Goal: Book appointment/travel/reservation

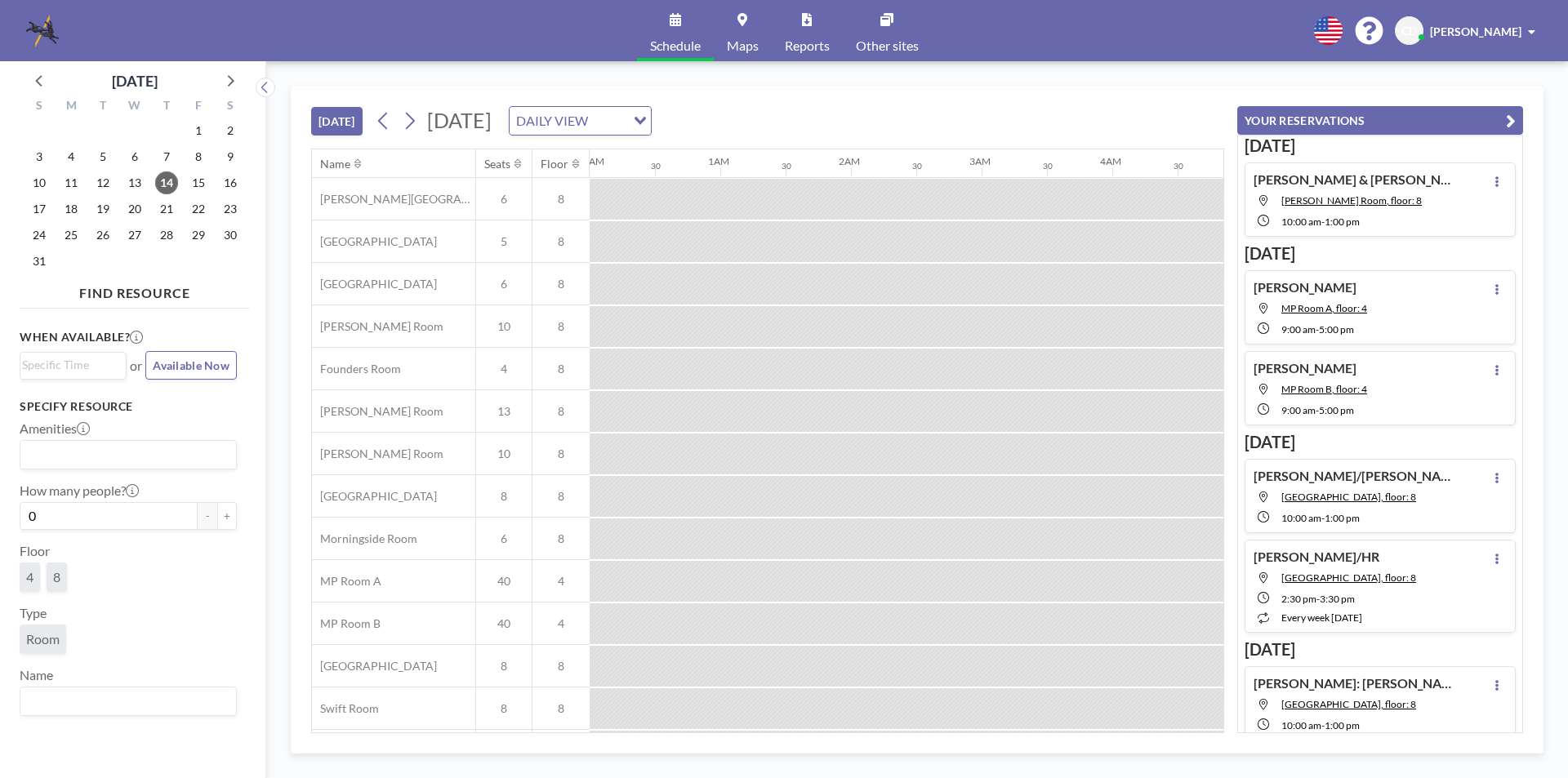
scroll to position [0, 1046]
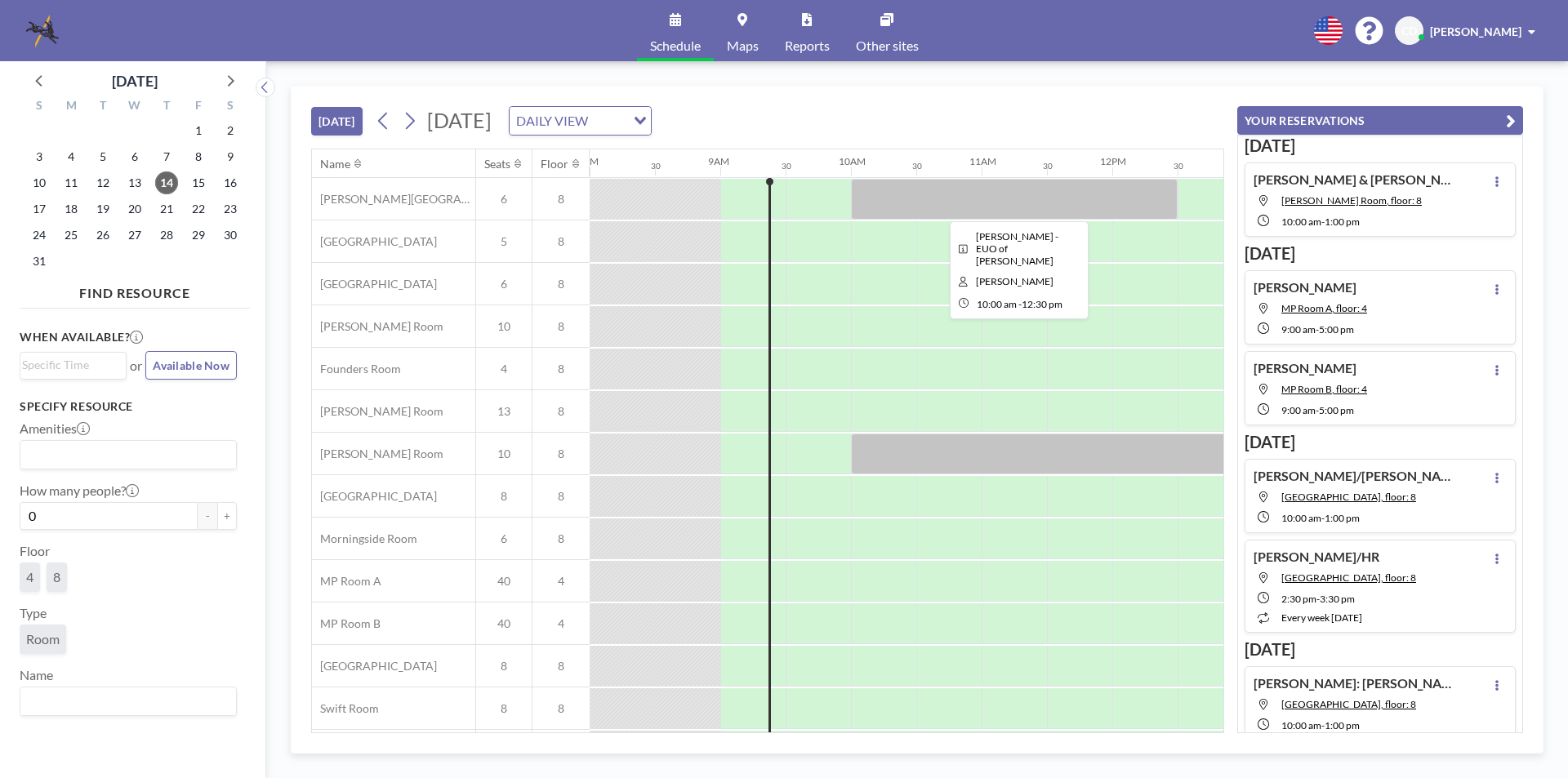
click at [1112, 195] on div at bounding box center [1014, 198] width 327 height 40
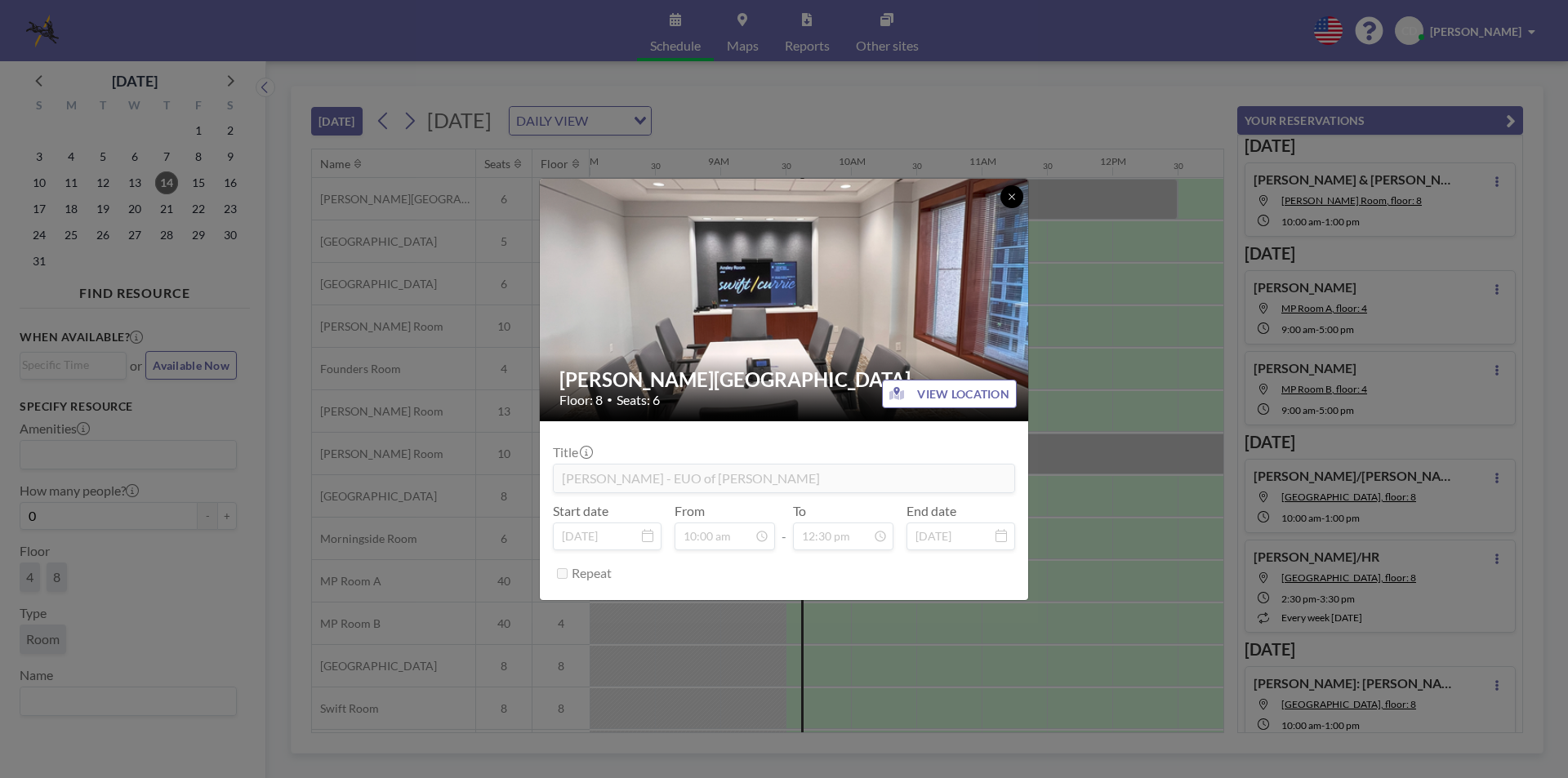
click at [1021, 197] on button at bounding box center [1012, 197] width 22 height 22
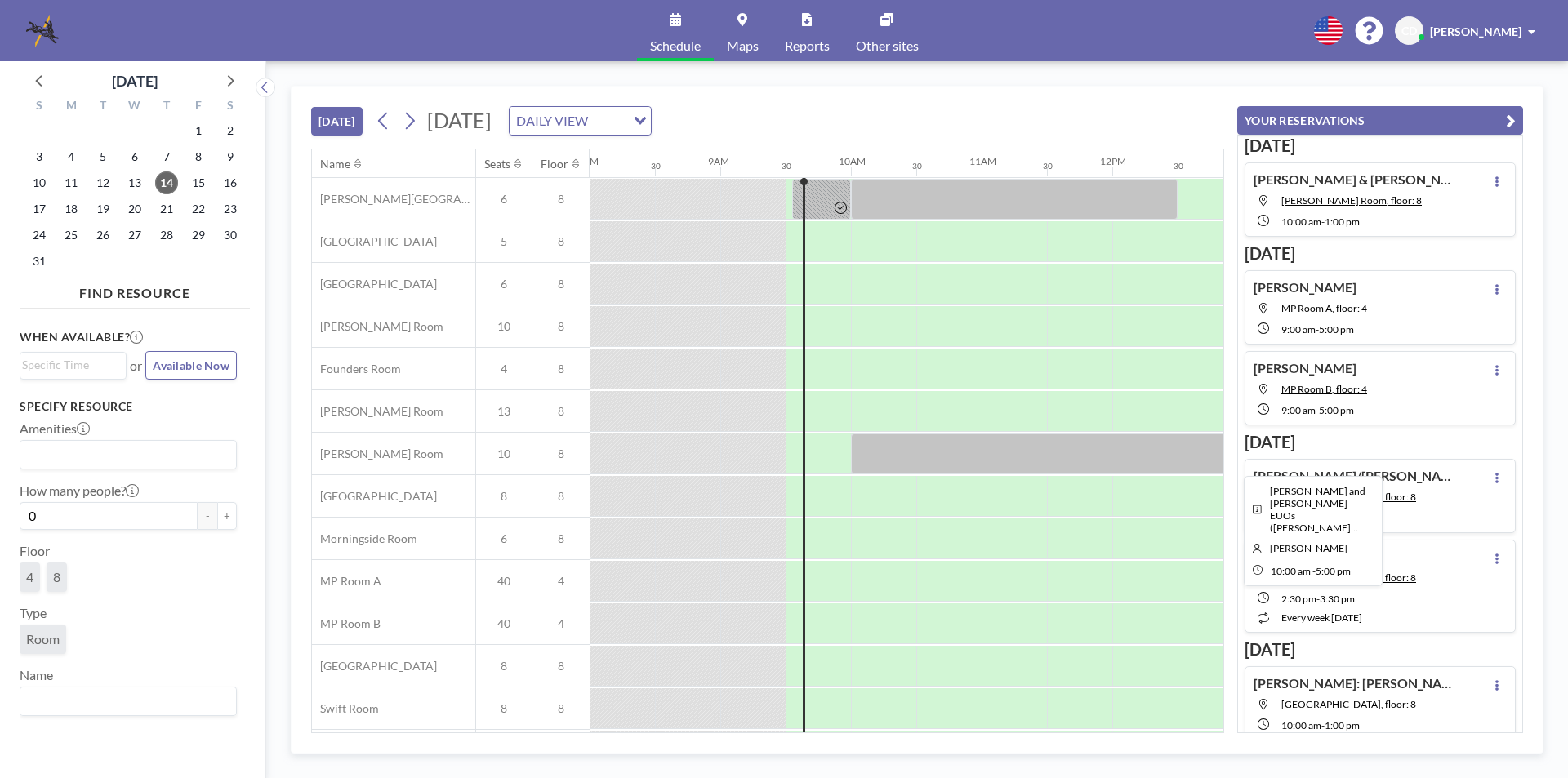
click at [899, 448] on div at bounding box center [1308, 453] width 915 height 40
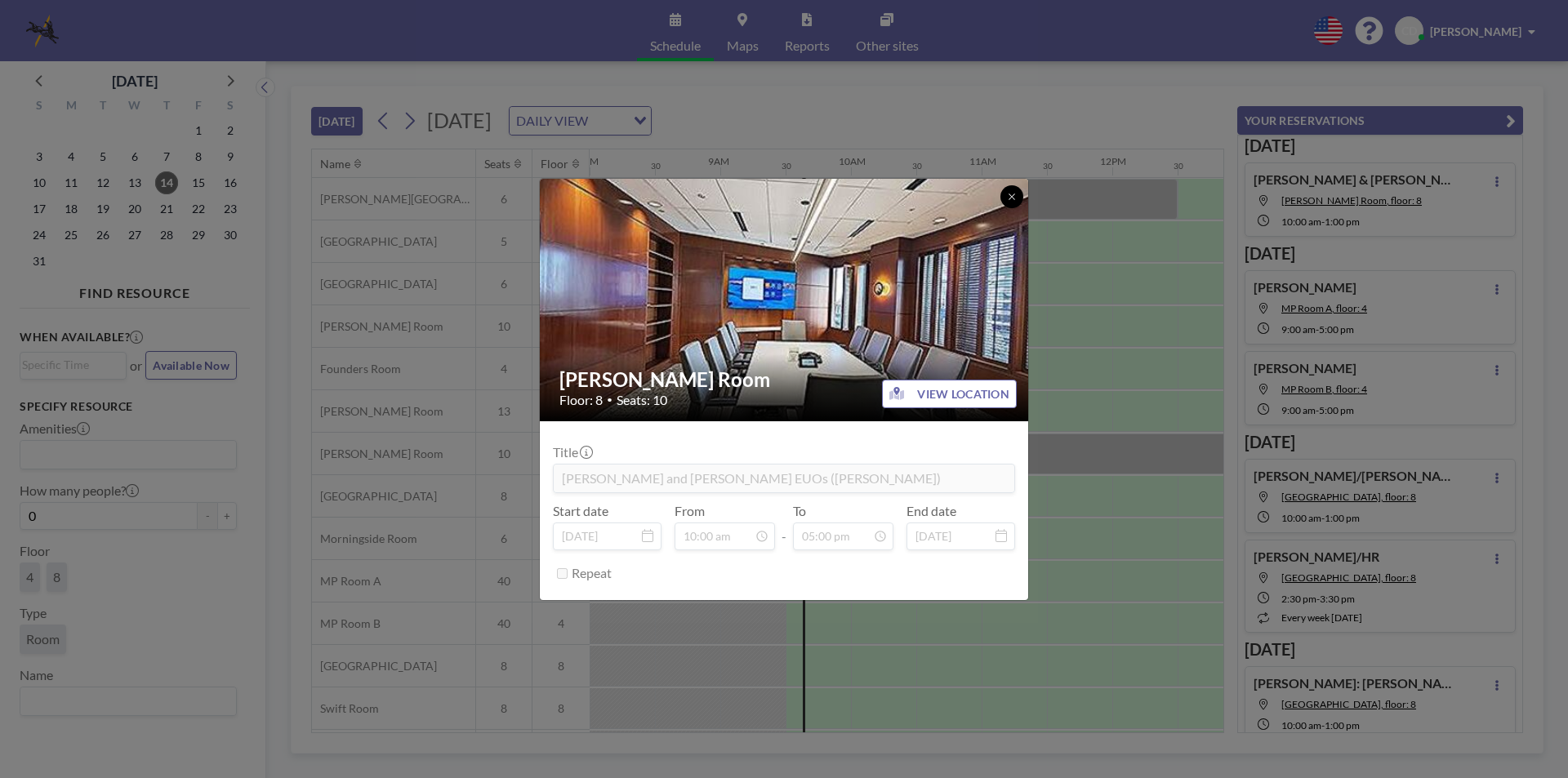
click at [1019, 188] on button at bounding box center [1012, 197] width 22 height 22
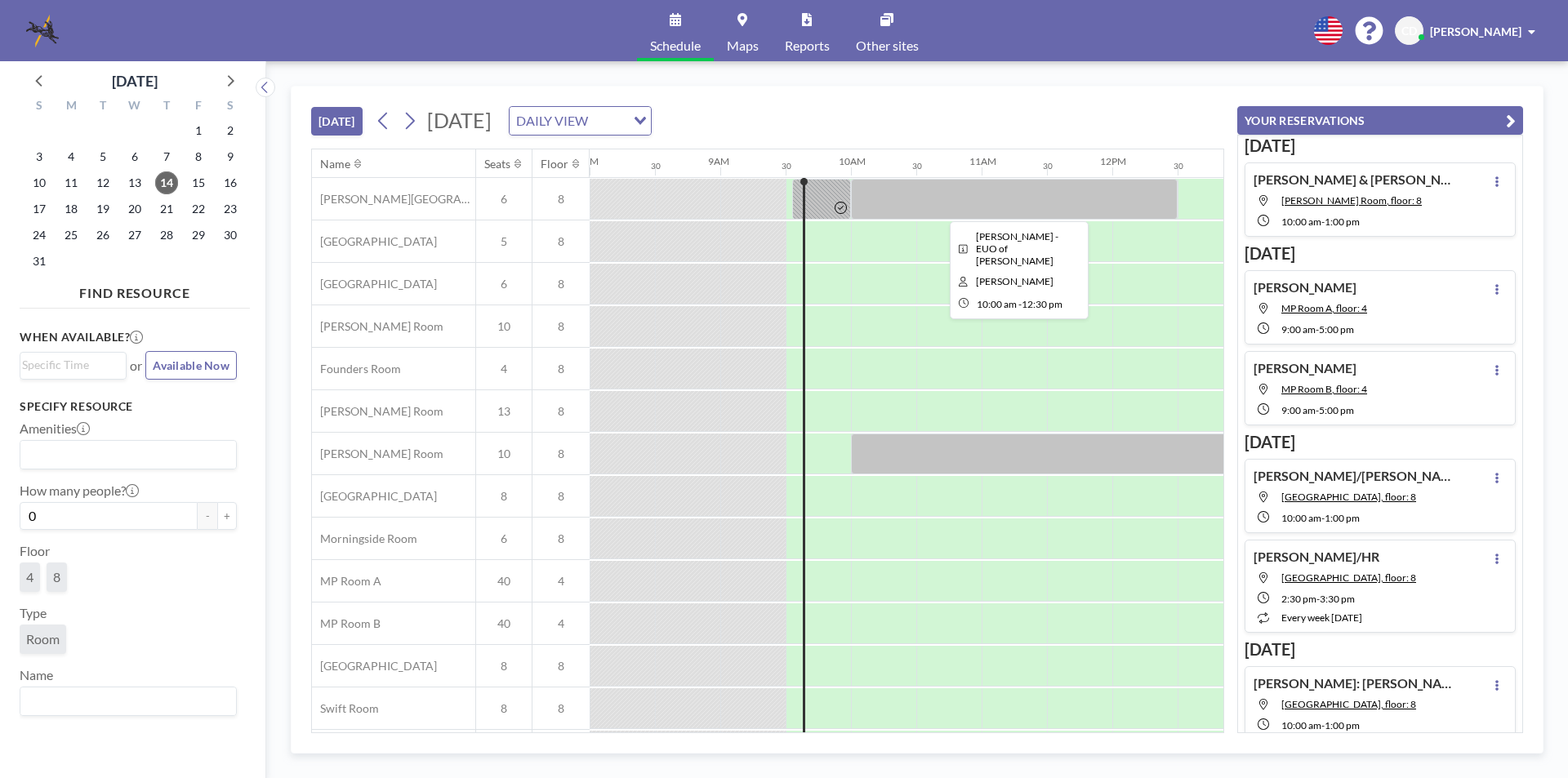
click at [1075, 194] on div at bounding box center [1014, 198] width 327 height 40
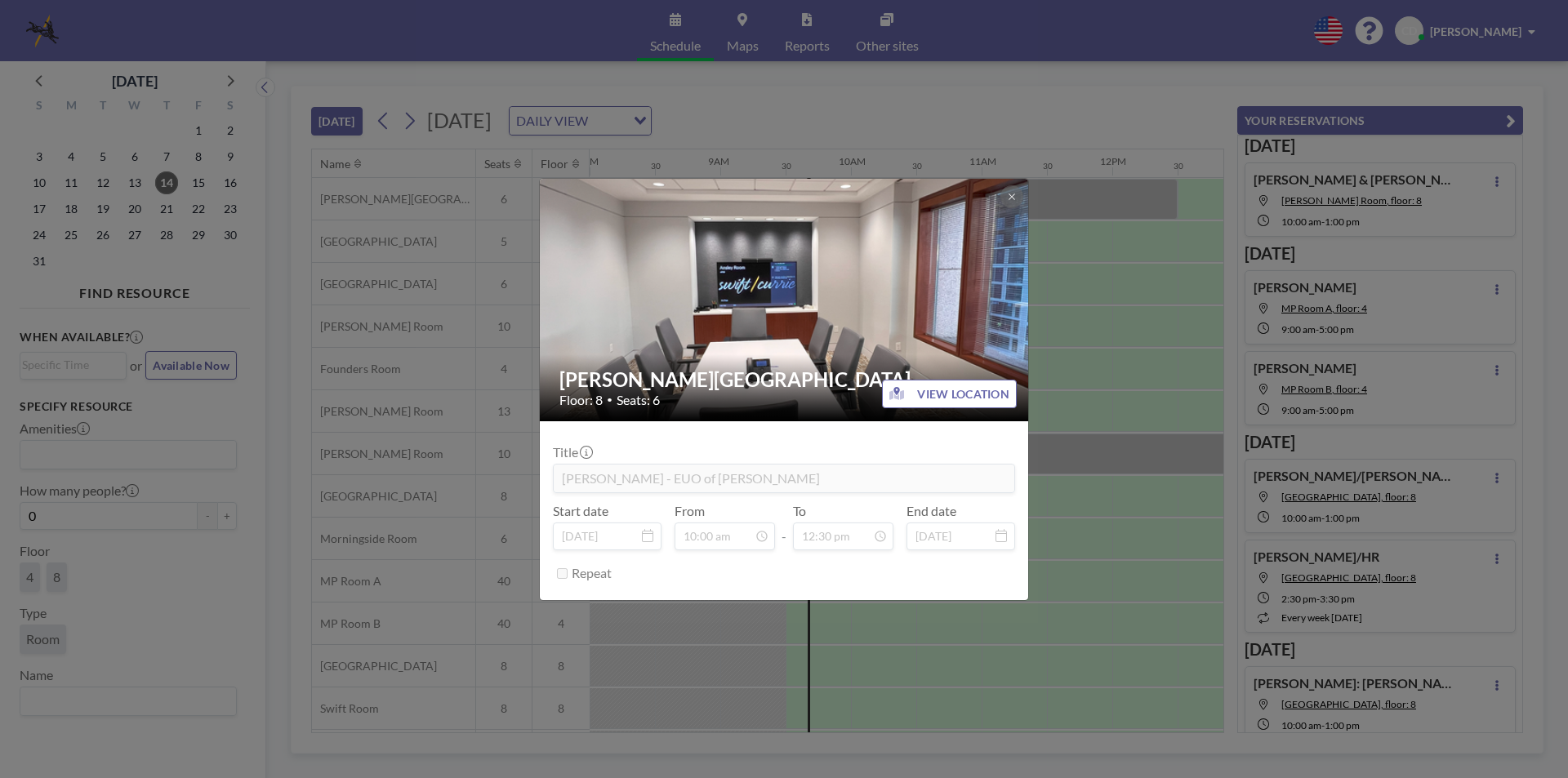
click at [1075, 194] on div "[PERSON_NAME] Room Floor: 8 • Seats: 6 VIEW LOCATION Title [PERSON_NAME] - EUO …" at bounding box center [784, 389] width 1568 height 778
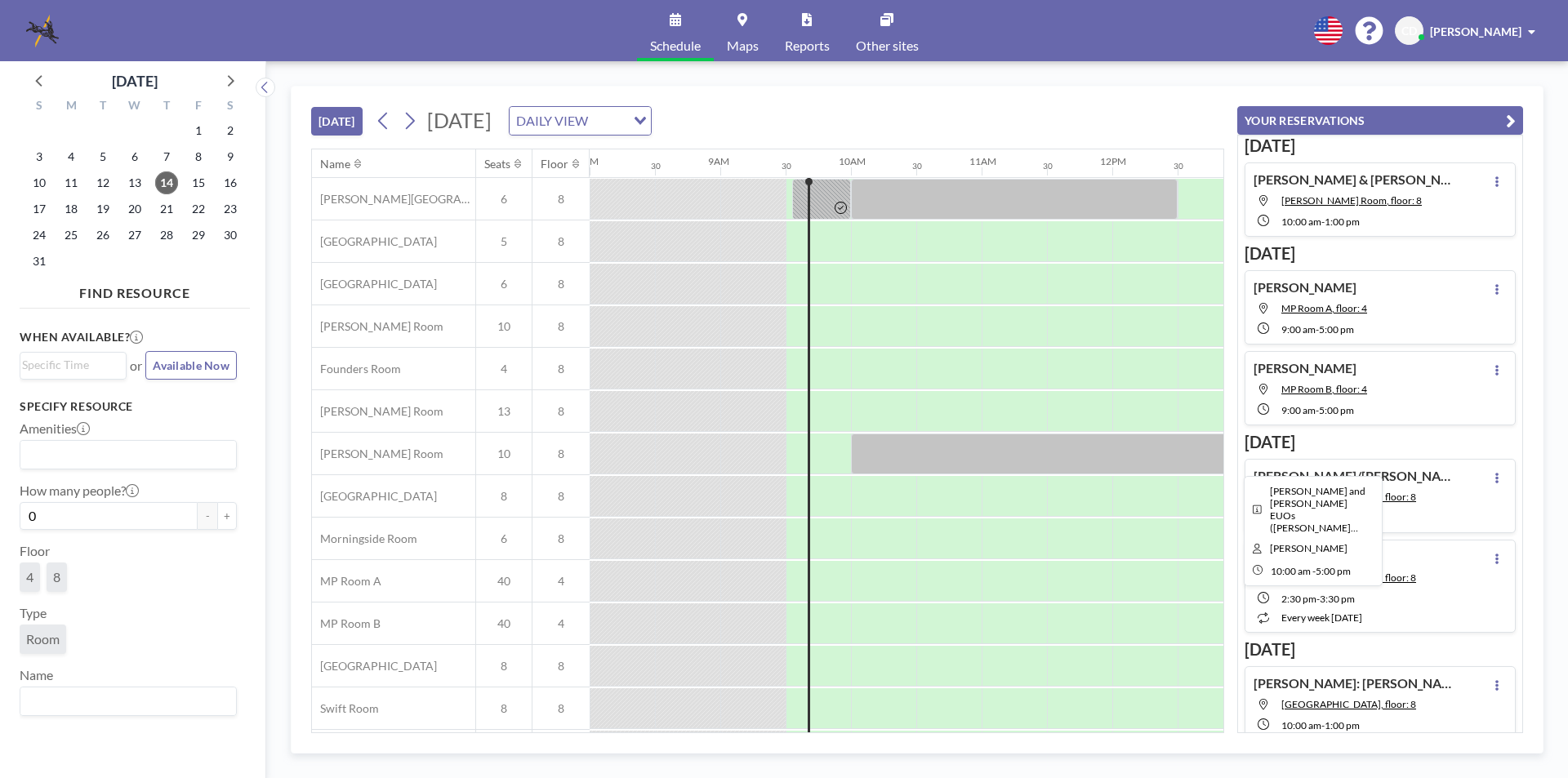
click at [1023, 451] on div at bounding box center [1308, 453] width 915 height 40
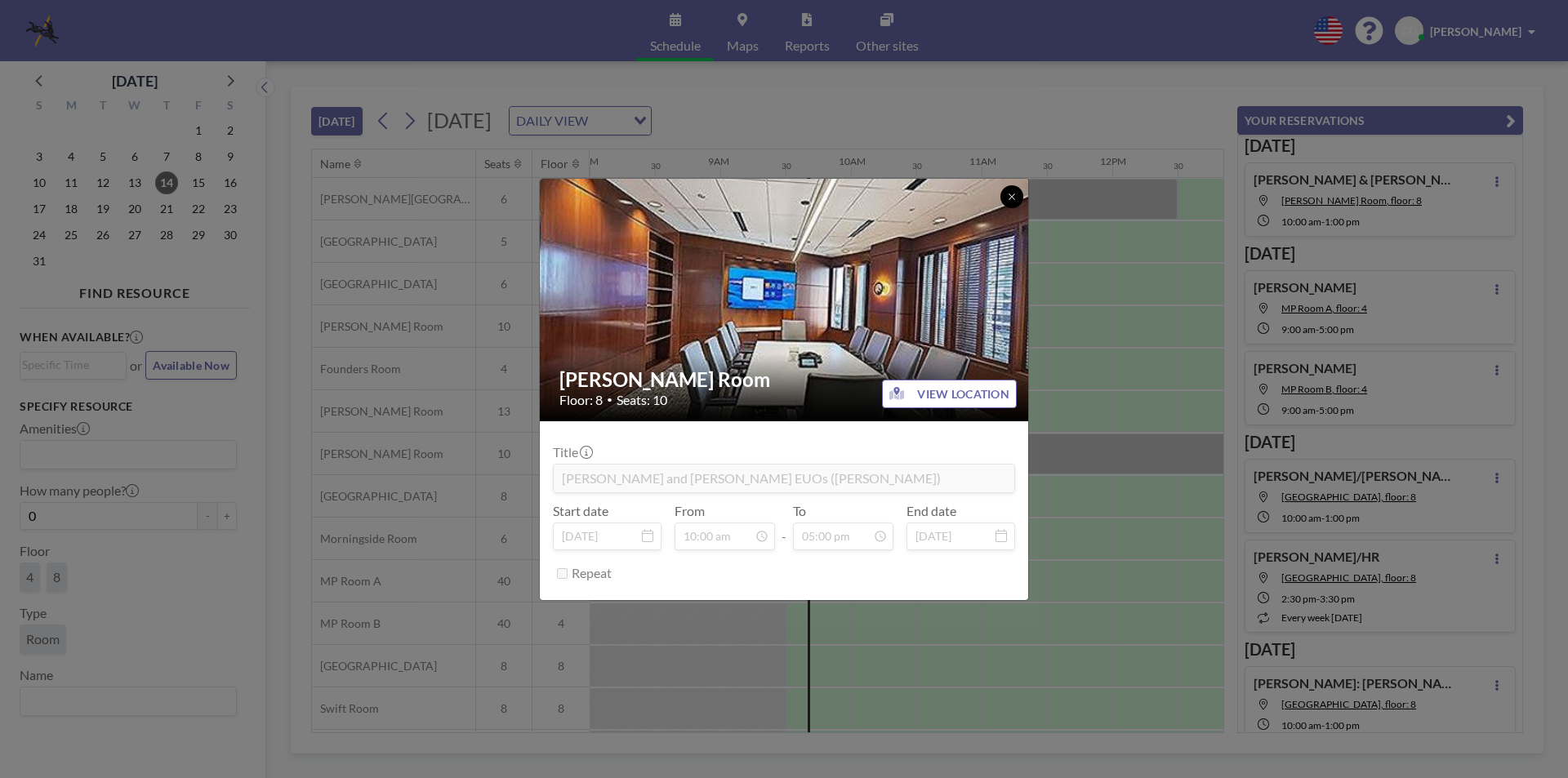
click at [1007, 188] on button at bounding box center [1012, 197] width 22 height 22
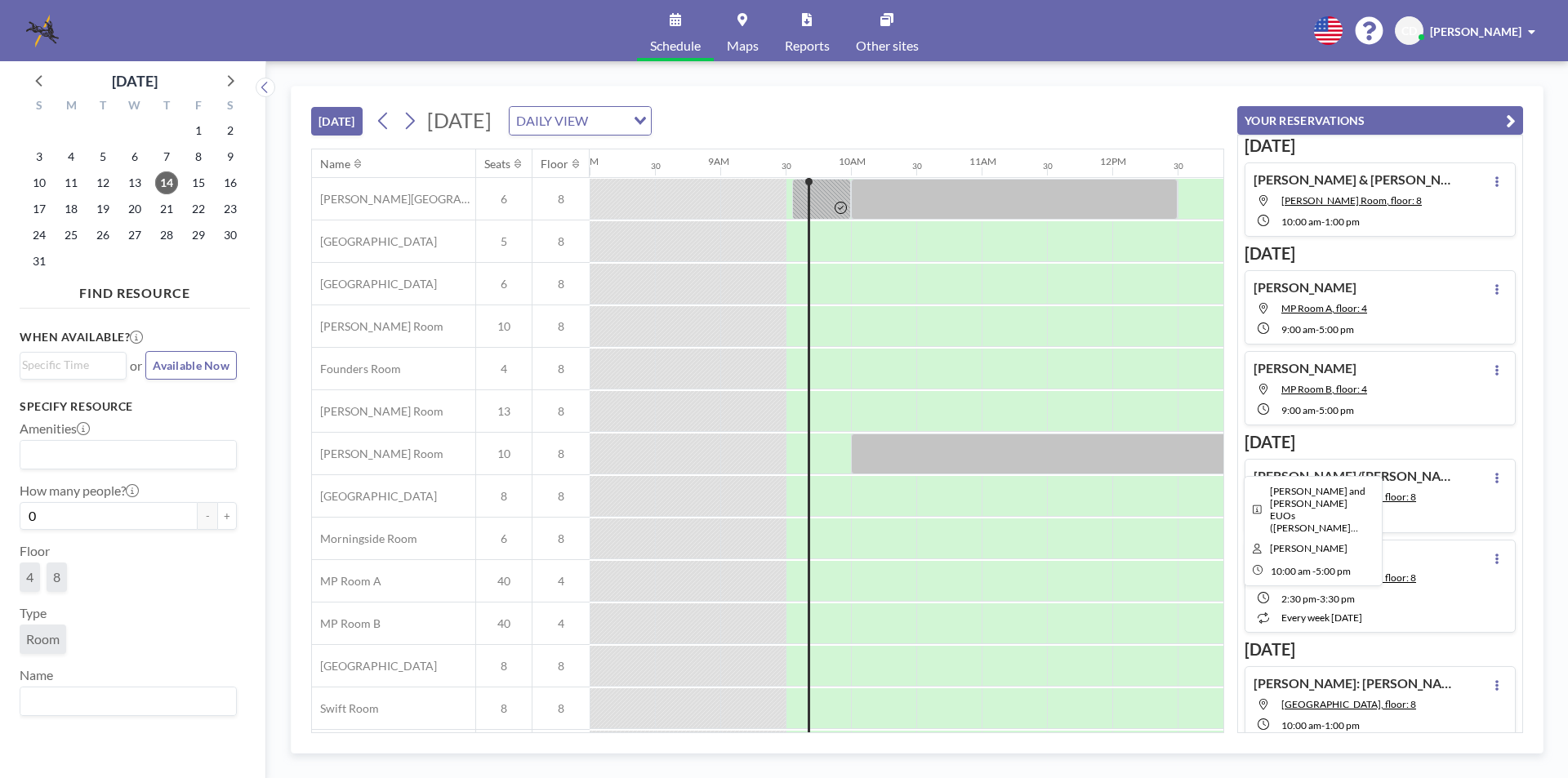
click at [932, 443] on div at bounding box center [1308, 453] width 915 height 40
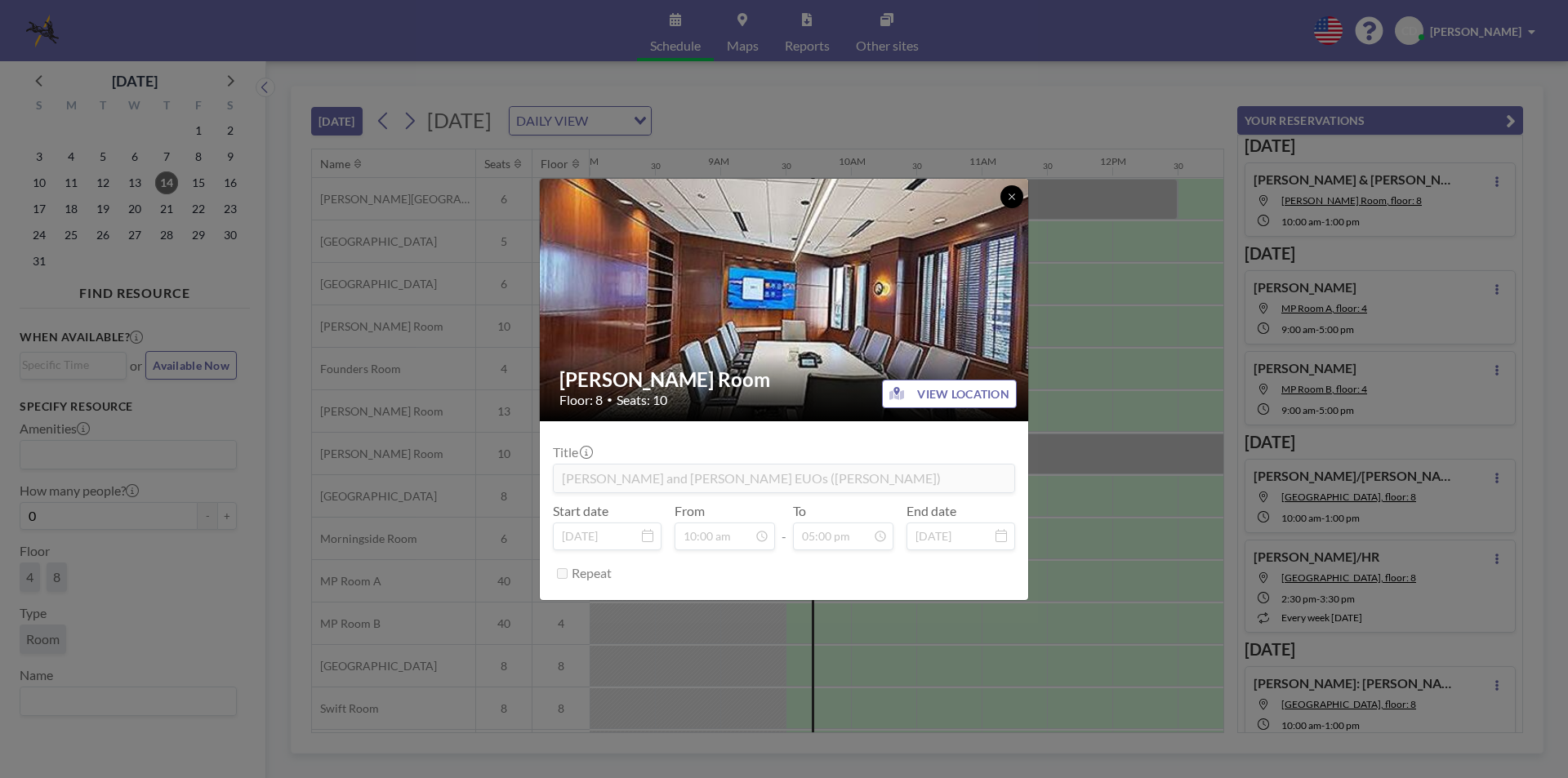
click at [1015, 199] on icon at bounding box center [1012, 197] width 10 height 10
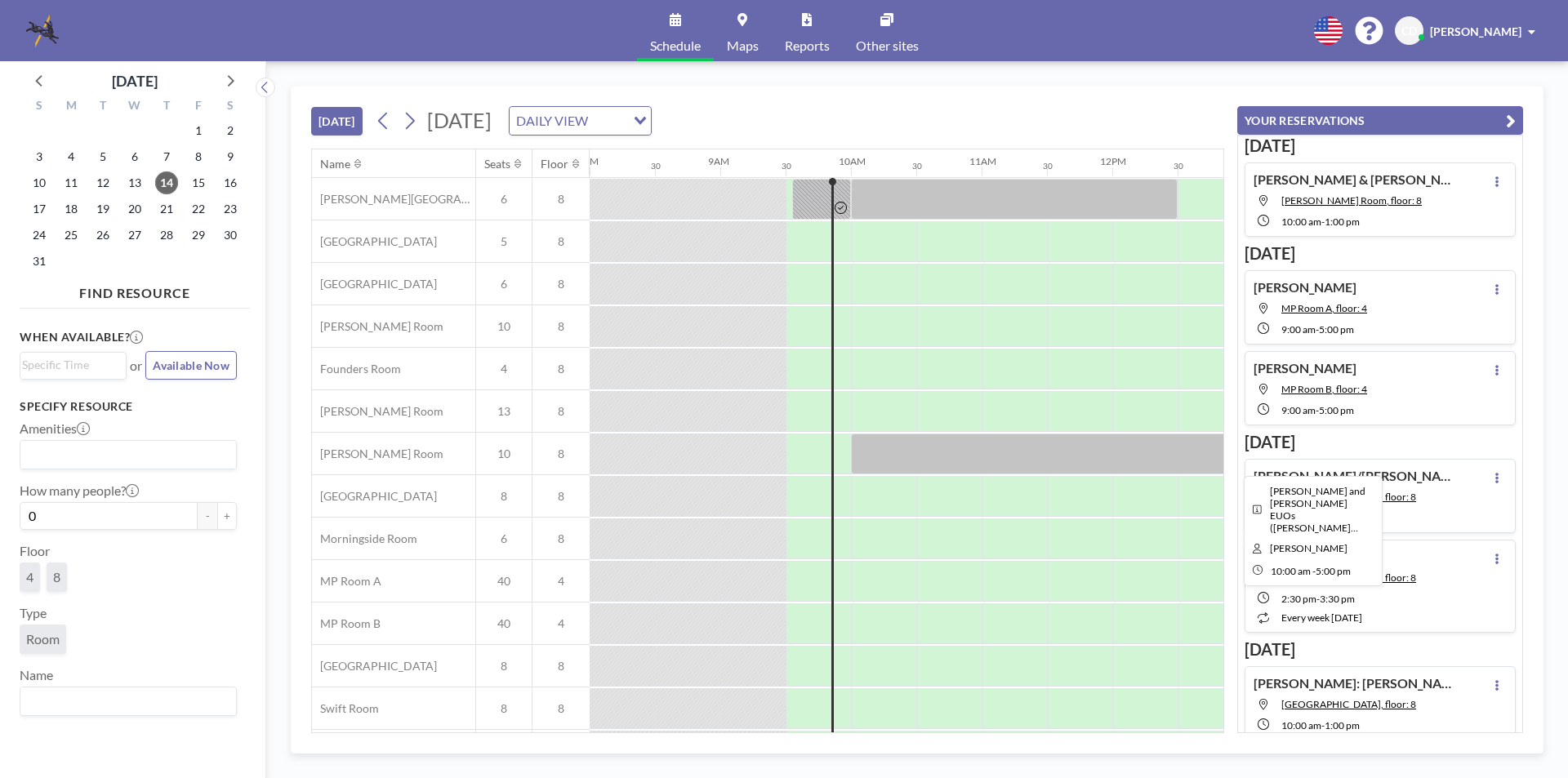
click at [926, 450] on div at bounding box center [1308, 453] width 915 height 40
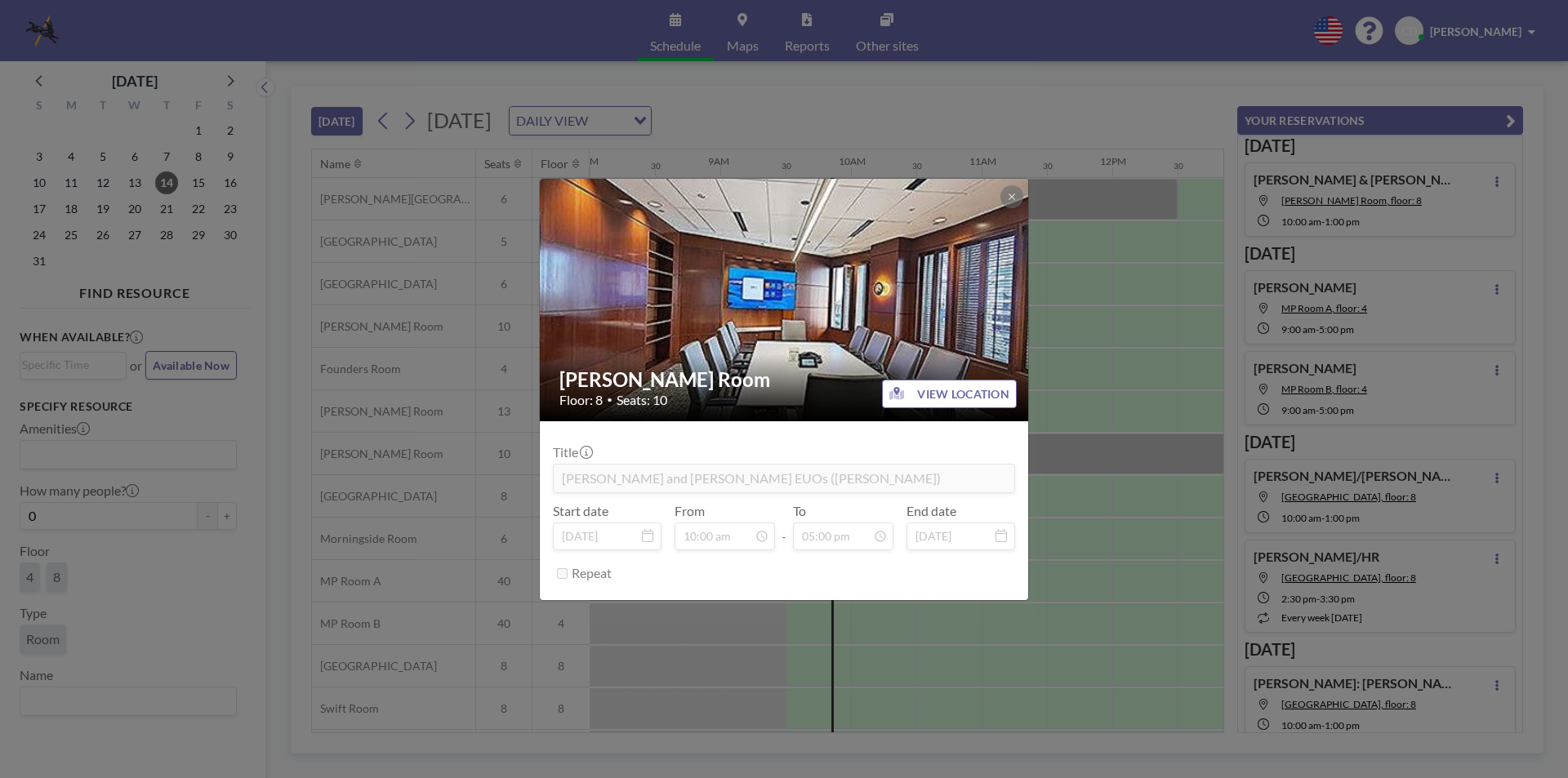
click at [1122, 321] on div "[PERSON_NAME] Room Floor: 8 • Seats: 10 VIEW LOCATION Title [PERSON_NAME] and […" at bounding box center [784, 389] width 1568 height 778
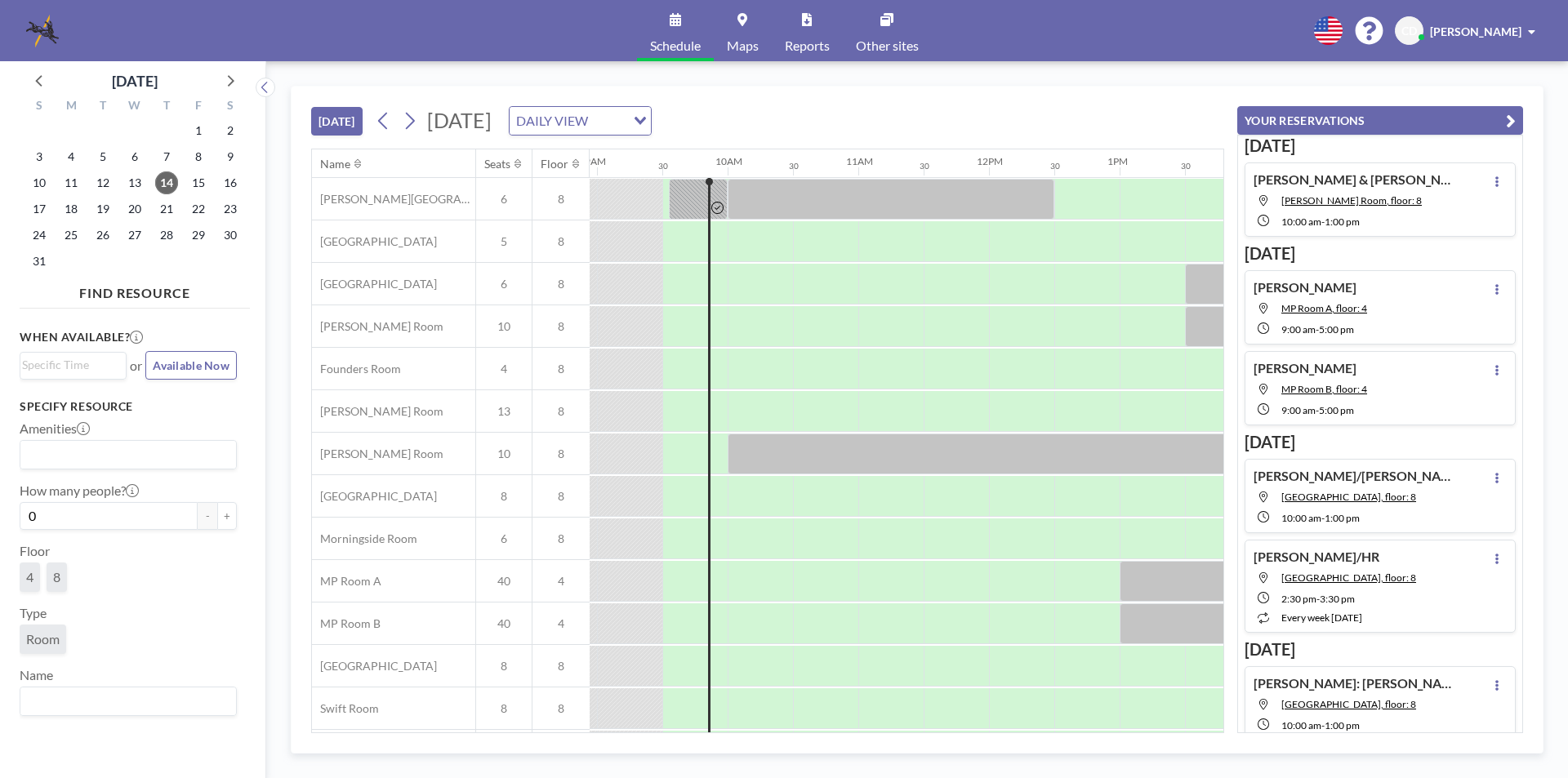
scroll to position [0, 1231]
